Goal: Task Accomplishment & Management: Manage account settings

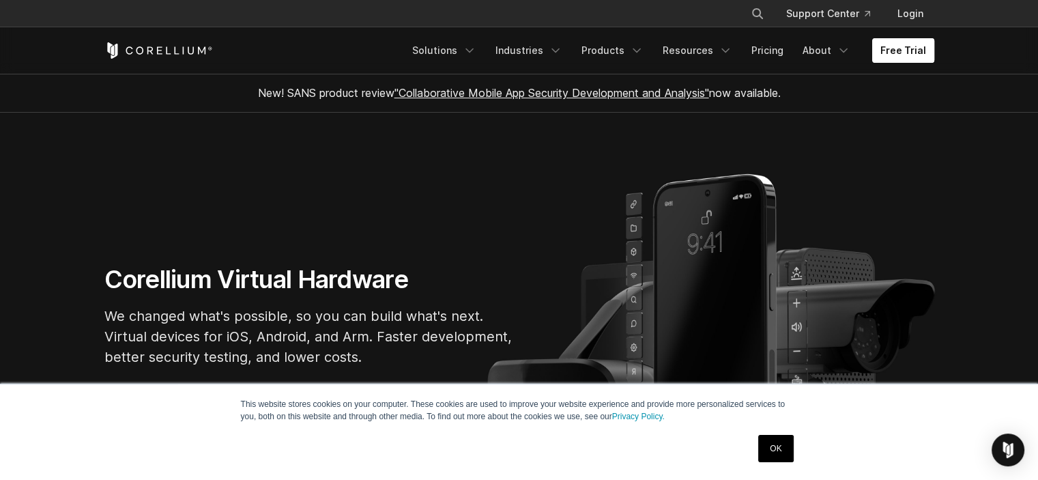
click at [909, 50] on link "Free Trial" at bounding box center [903, 50] width 62 height 25
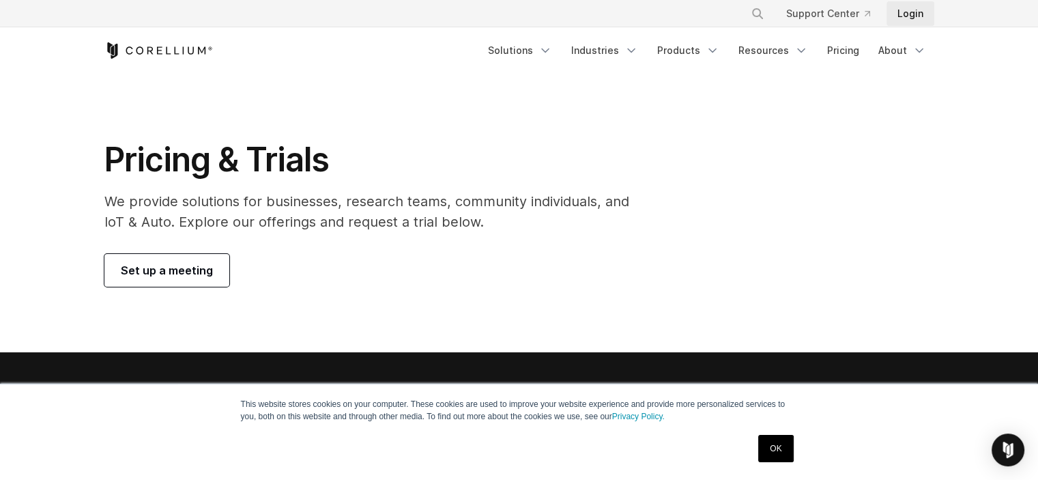
click at [912, 14] on link "Login" at bounding box center [911, 13] width 48 height 25
